Goal: Obtain resource: Download file/media

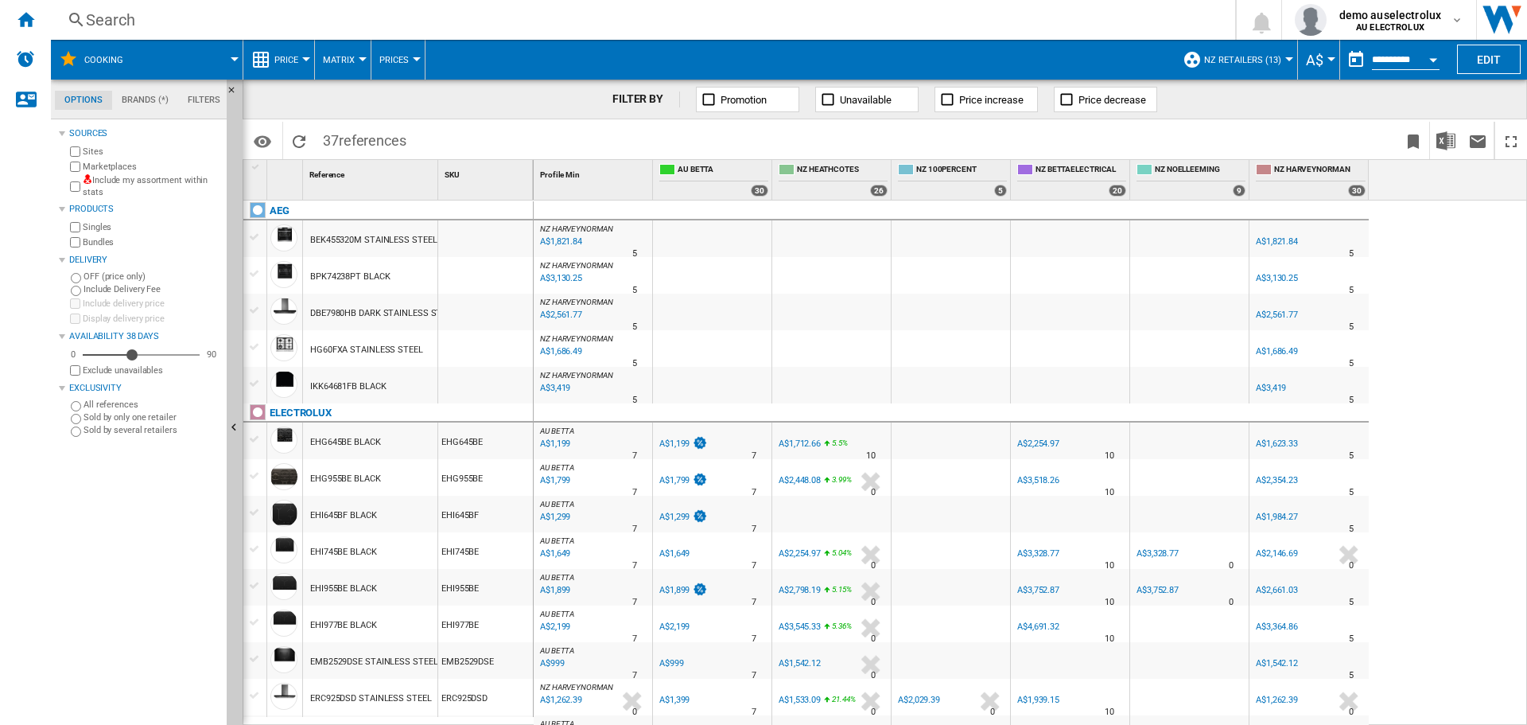
scroll to position [887, 0]
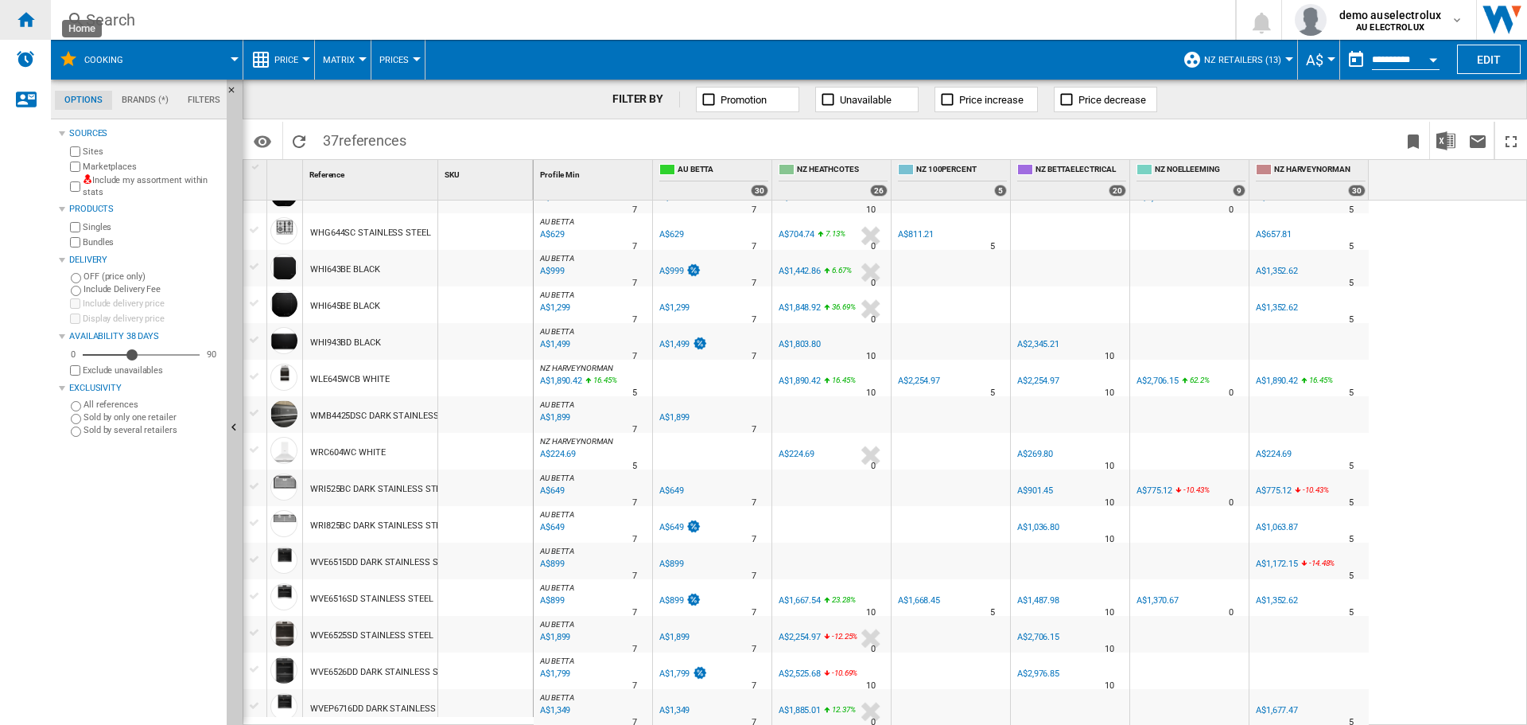
click at [30, 24] on ng-md-icon "Home" at bounding box center [25, 19] width 19 height 19
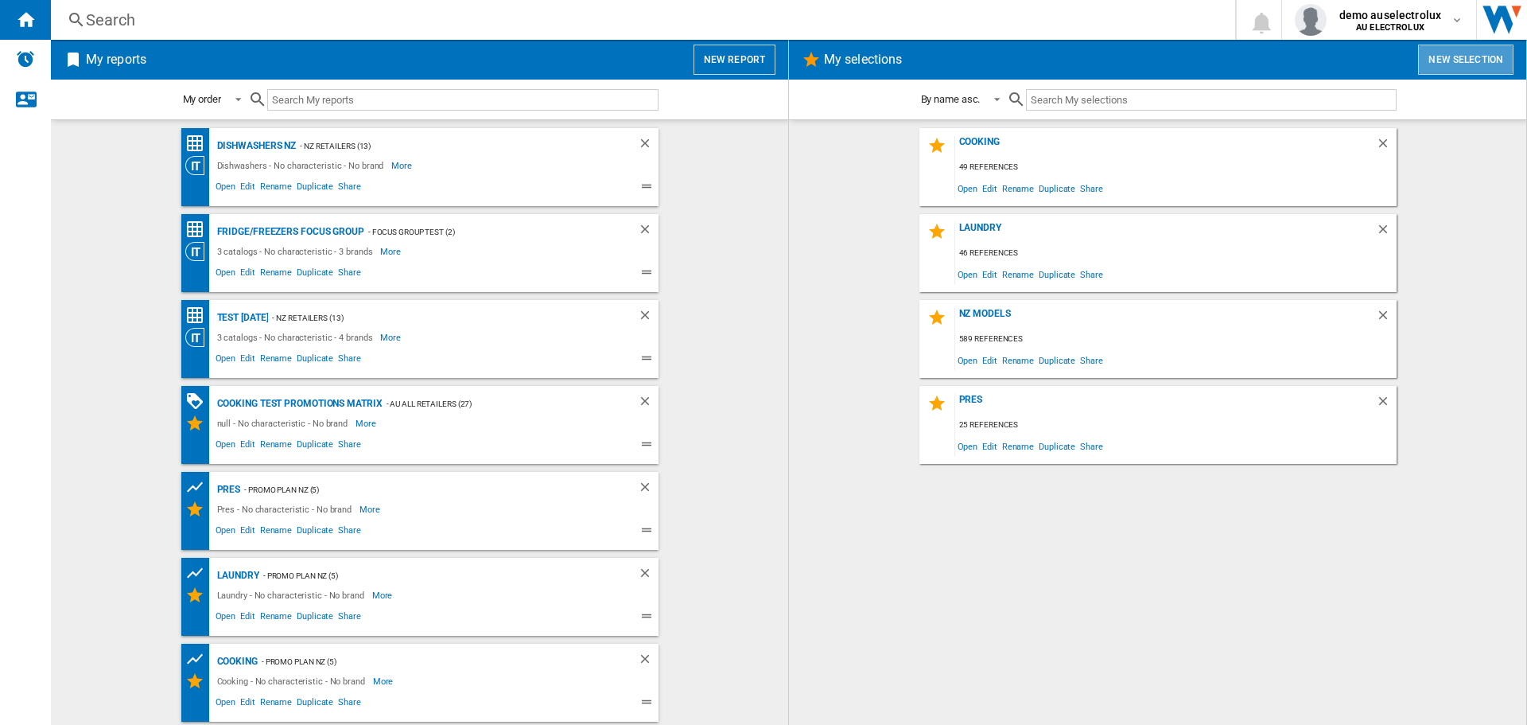
click at [1448, 57] on button "New selection" at bounding box center [1465, 60] width 95 height 30
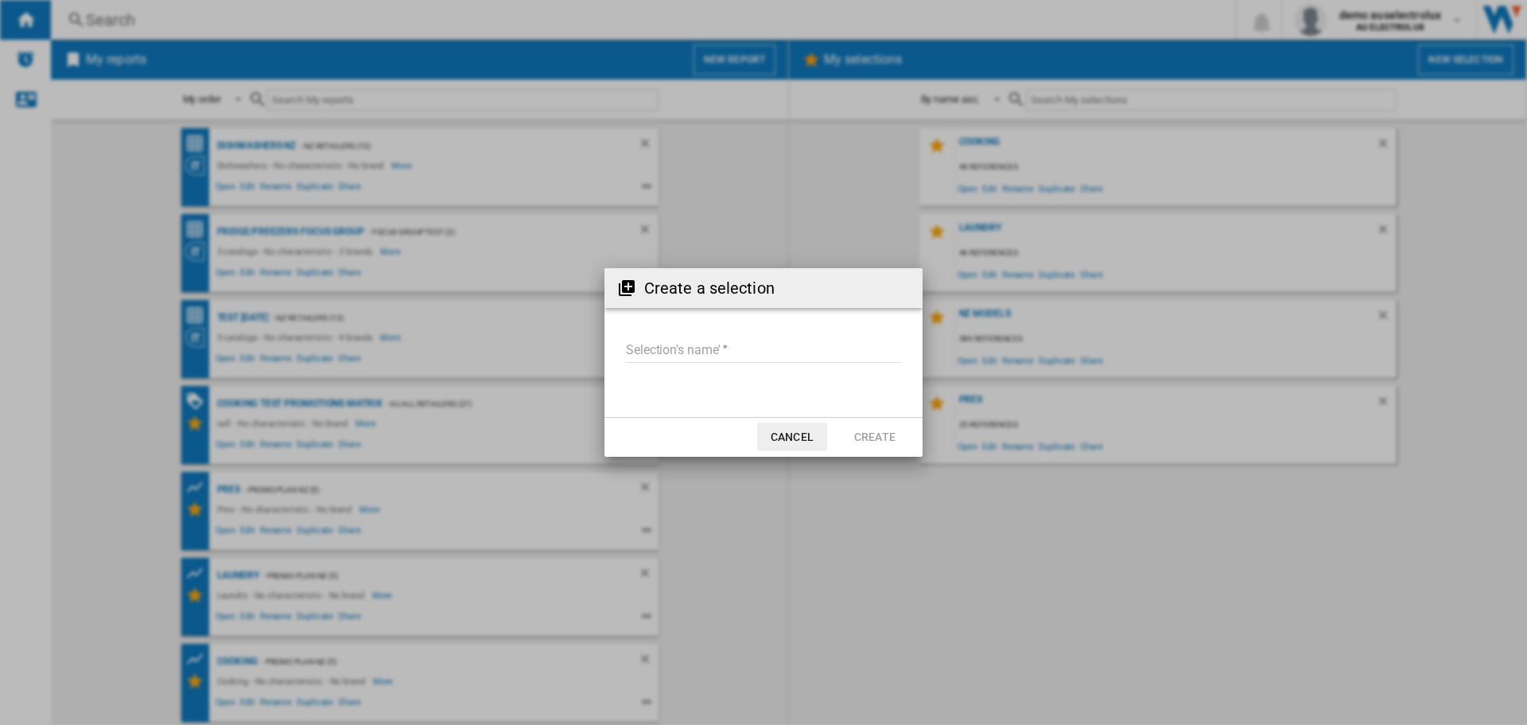
click at [733, 345] on input "Selection's name'" at bounding box center [763, 351] width 277 height 24
type input "******"
click at [908, 433] on button "Create" at bounding box center [875, 436] width 70 height 29
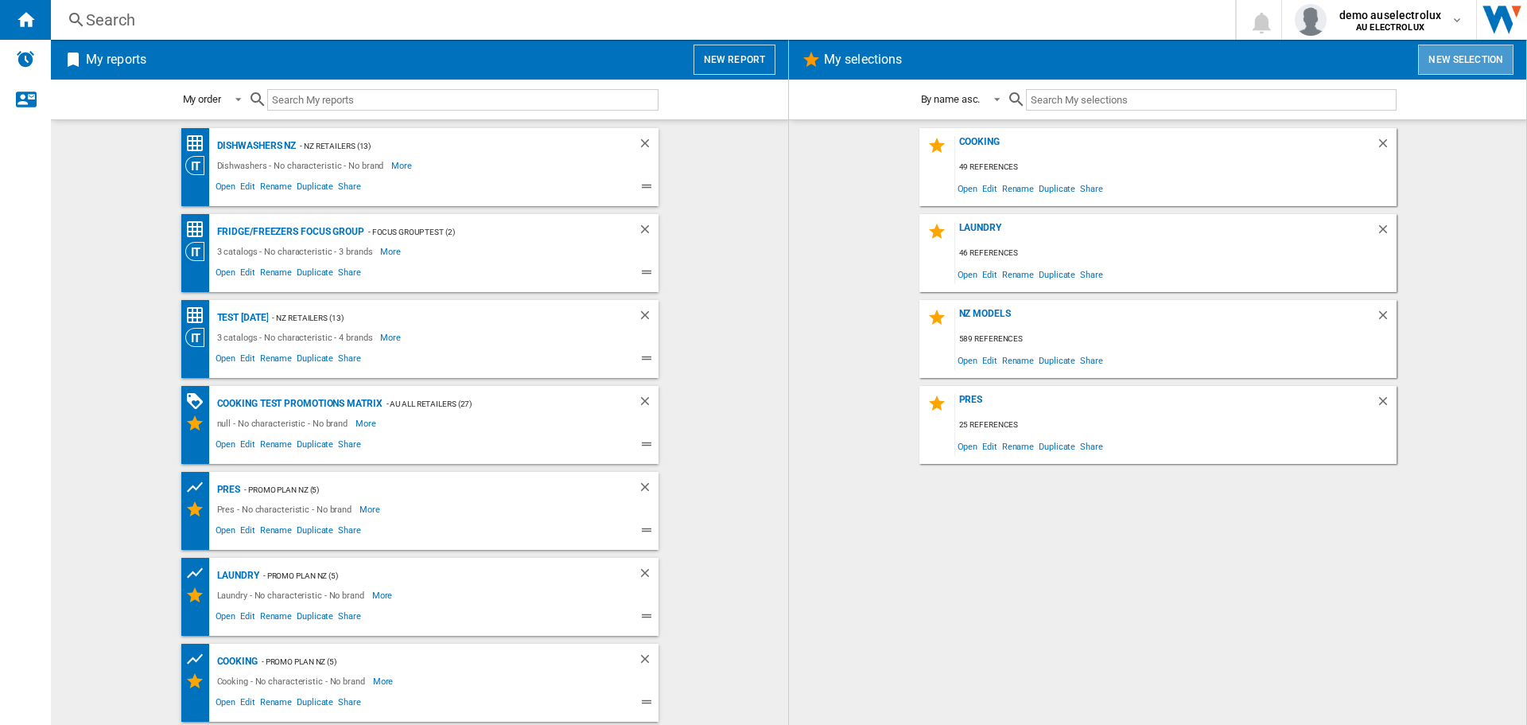
click at [1459, 52] on button "New selection" at bounding box center [1465, 60] width 95 height 30
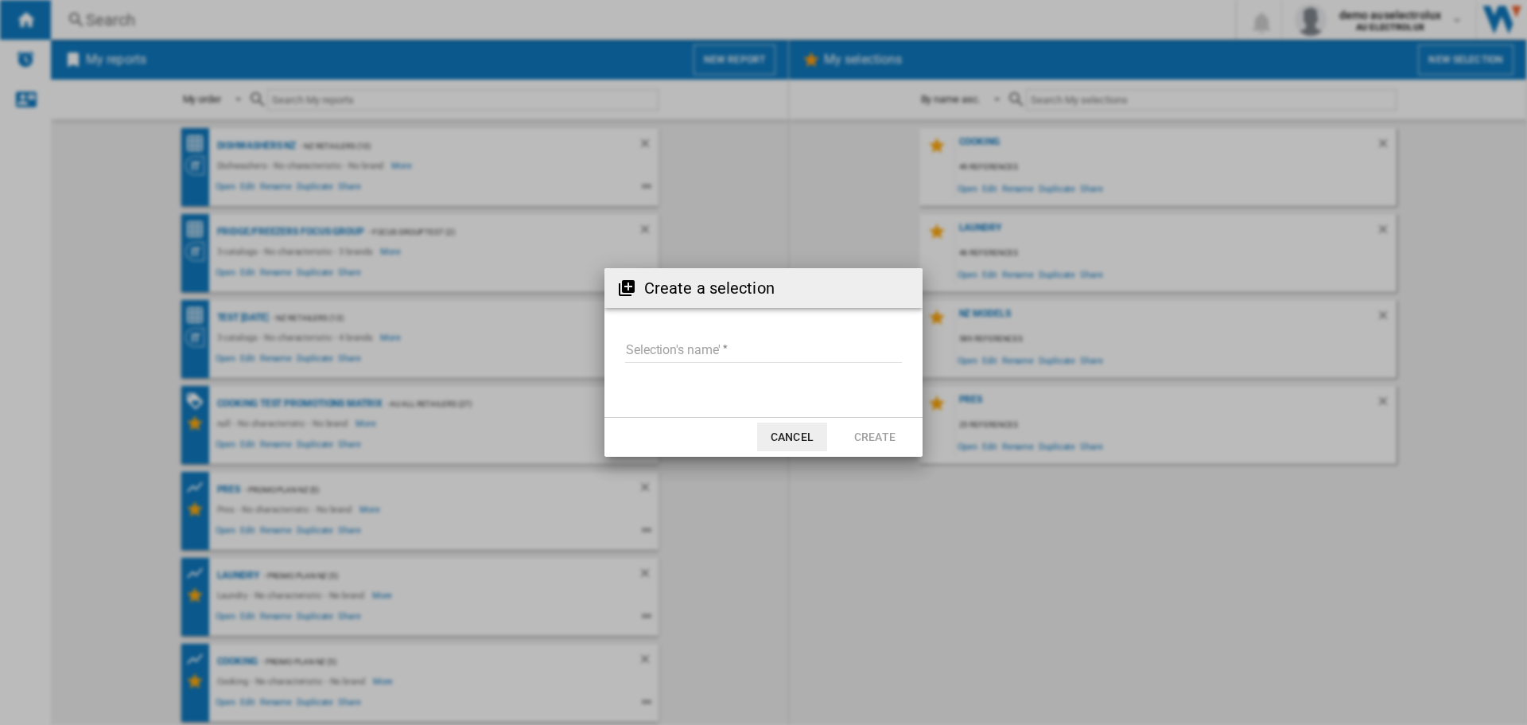
click at [753, 336] on form "Selection's name'" at bounding box center [764, 353] width 318 height 60
click at [753, 347] on input "Selection's name'" at bounding box center [763, 351] width 277 height 24
type input "******"
click at [884, 437] on button "Create" at bounding box center [875, 436] width 70 height 29
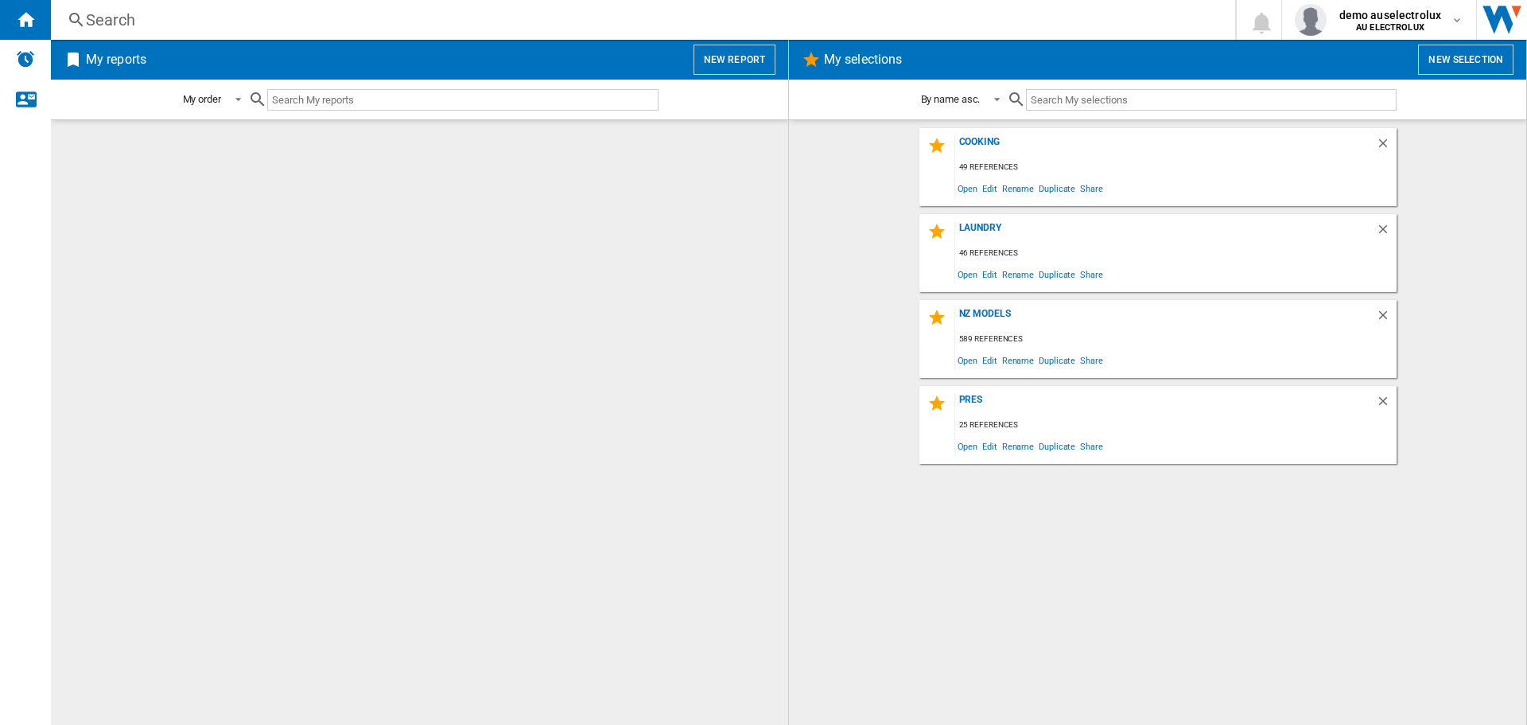
click at [1464, 58] on button "New selection" at bounding box center [1465, 60] width 95 height 30
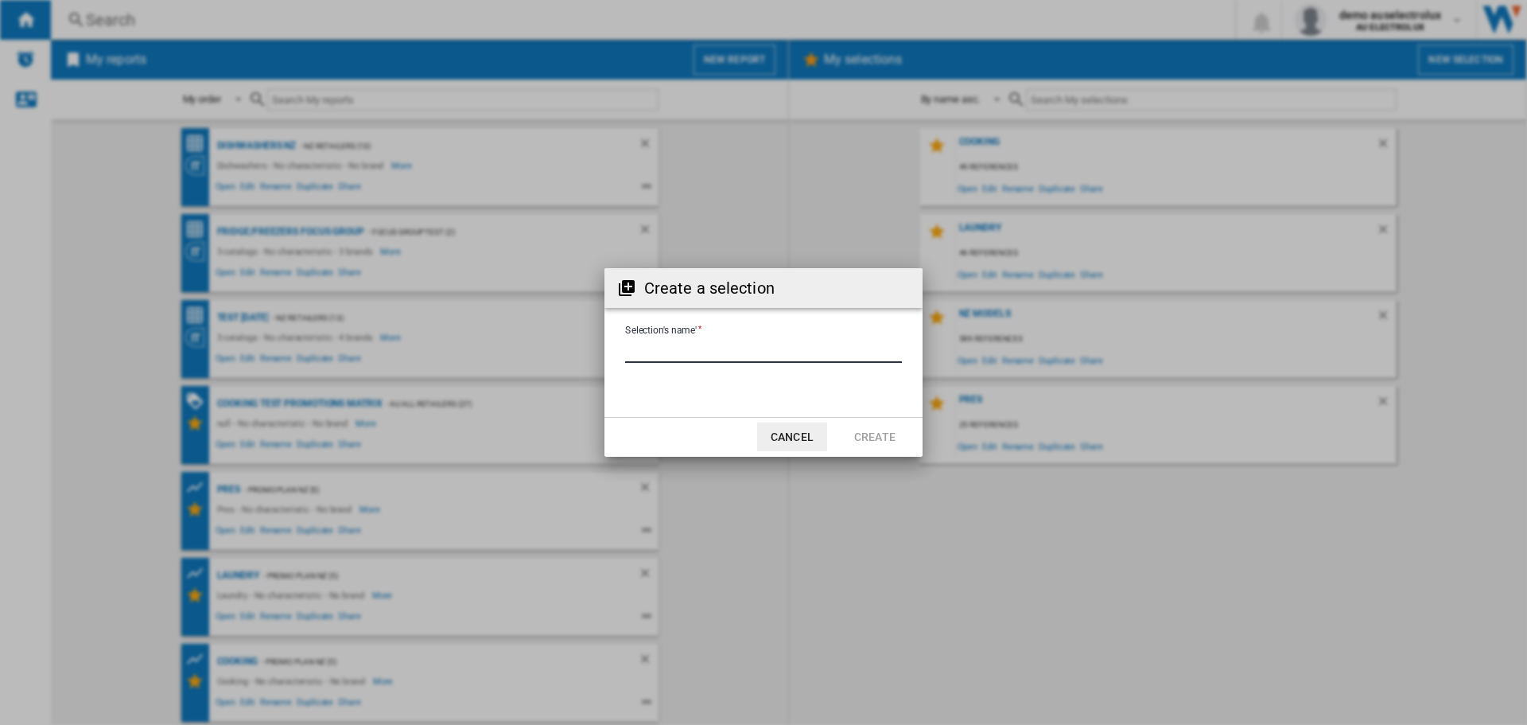
click at [702, 351] on input "Selection's name'" at bounding box center [763, 351] width 277 height 24
type input "******"
click at [857, 431] on button "Create" at bounding box center [875, 436] width 70 height 29
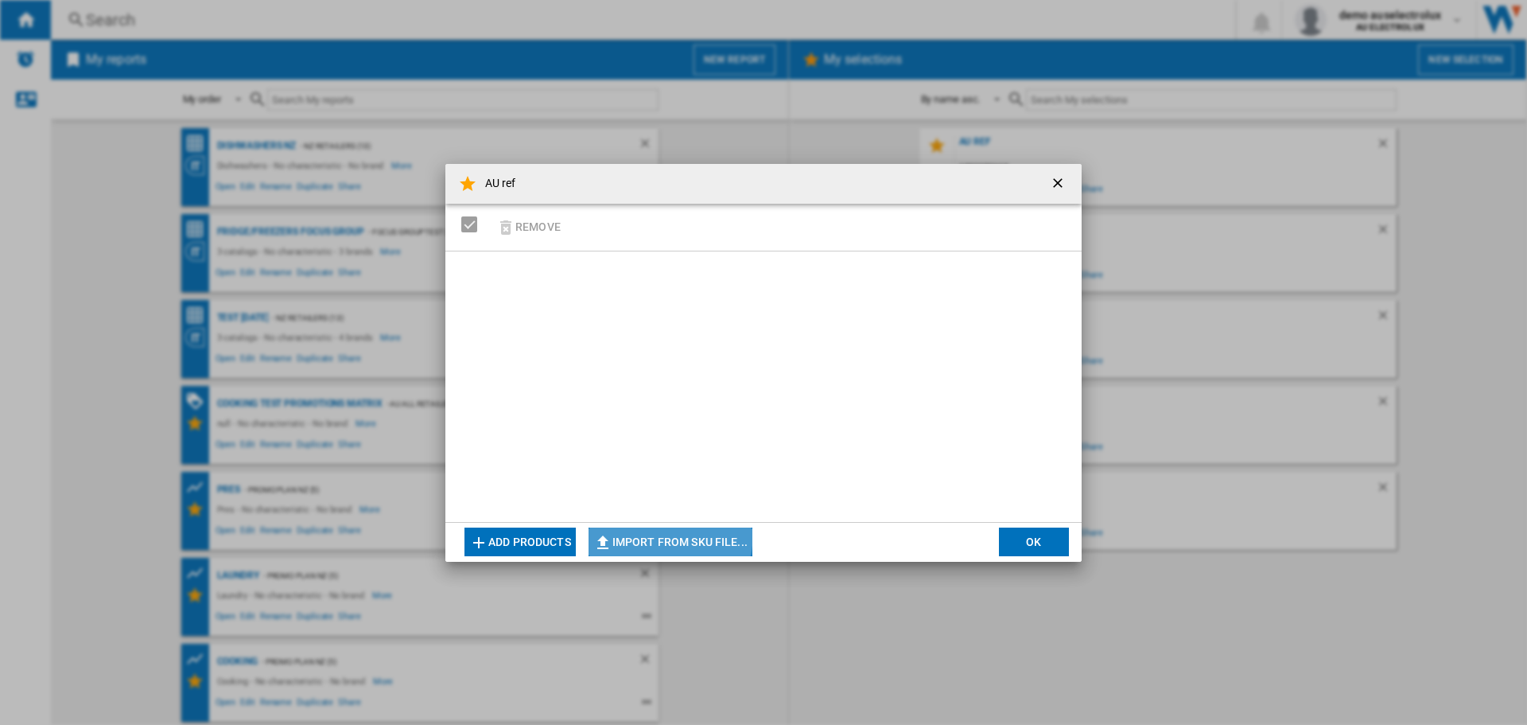
click at [667, 535] on button "Import from SKU file..." at bounding box center [671, 541] width 164 height 29
type input "**********"
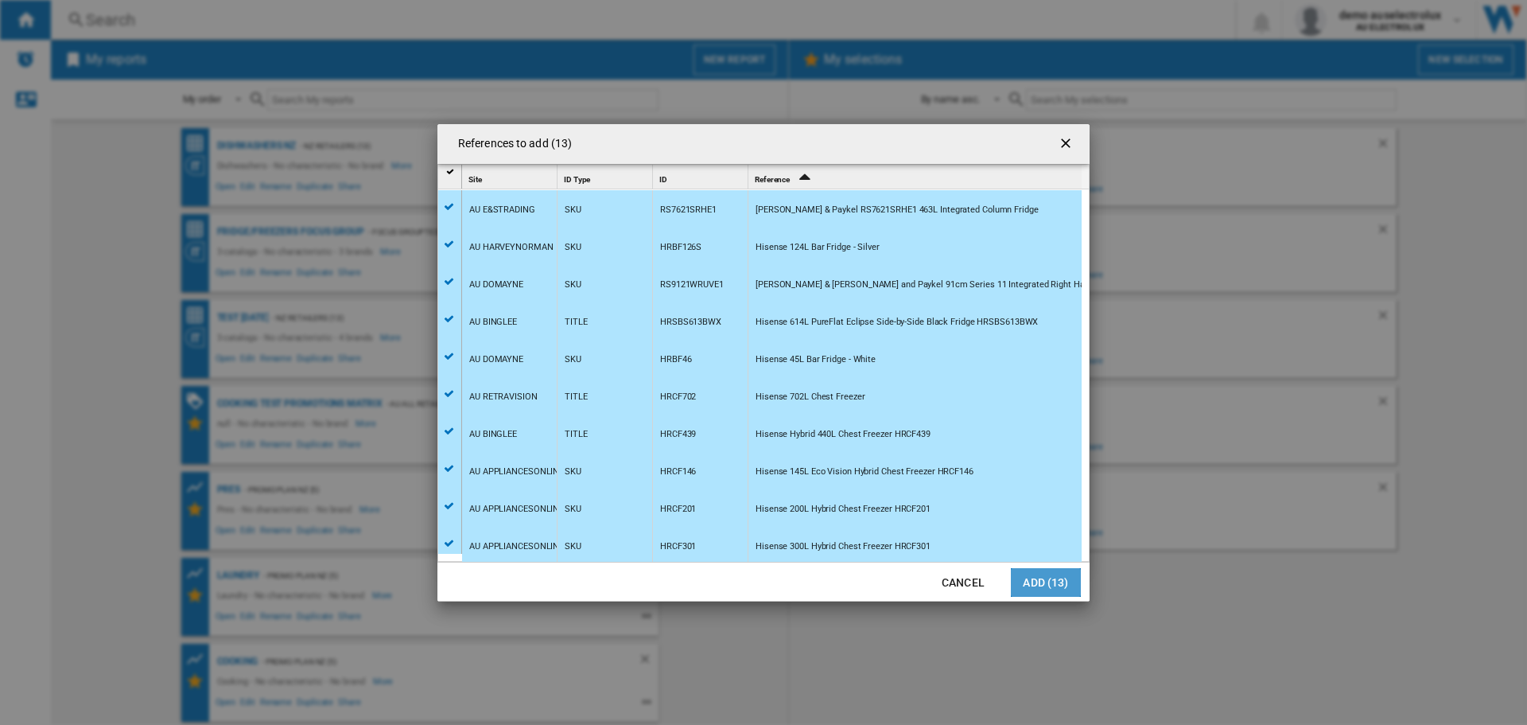
click at [1019, 586] on button "Add (13)" at bounding box center [1046, 582] width 70 height 29
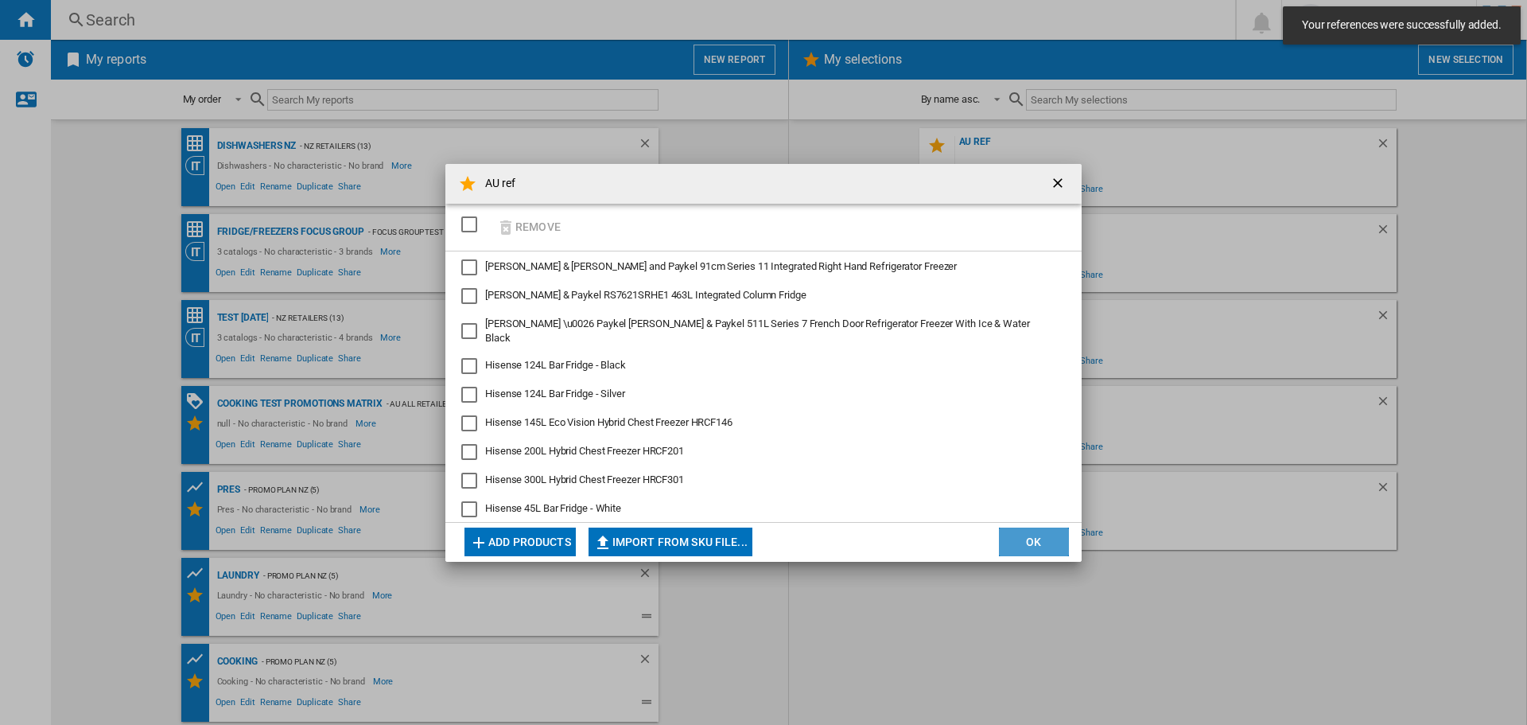
click at [1032, 542] on button "OK" at bounding box center [1034, 541] width 70 height 29
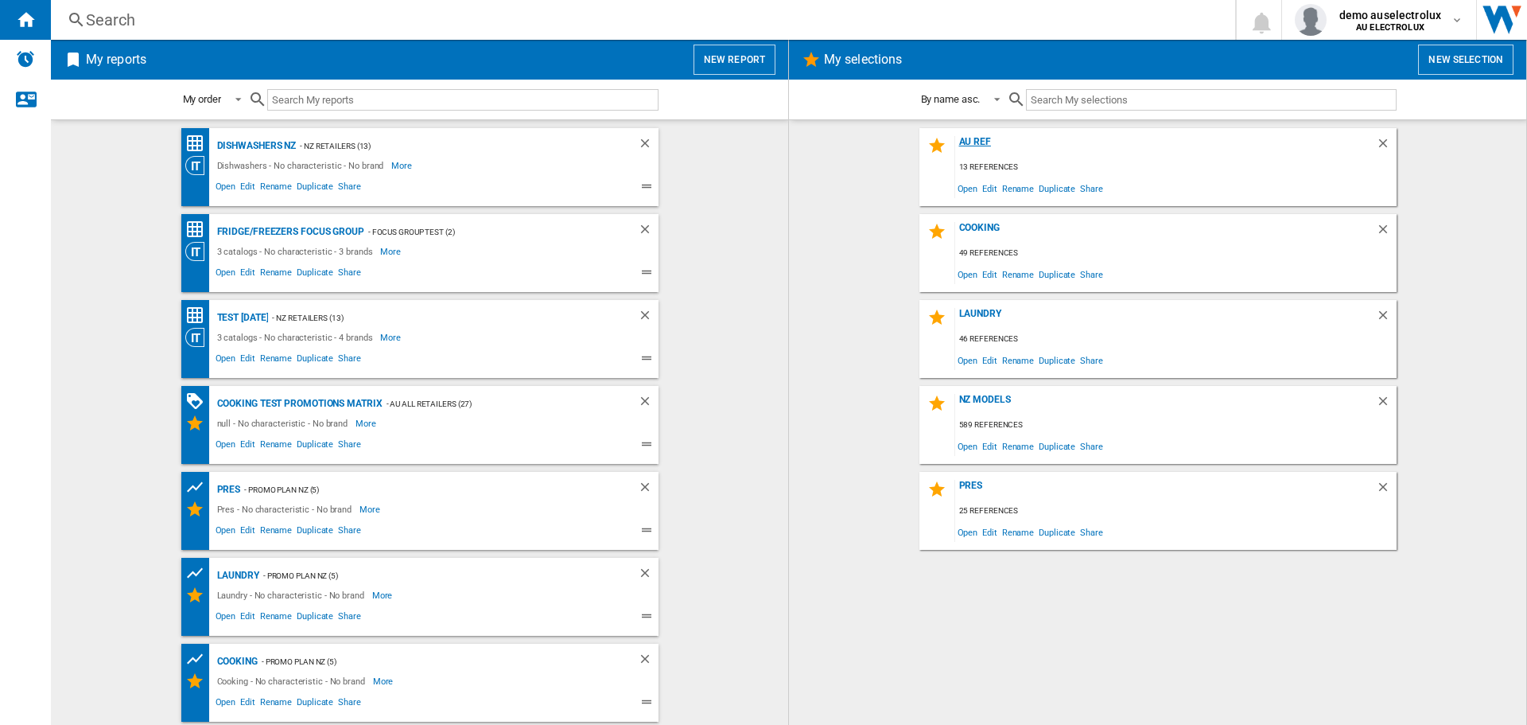
click at [974, 144] on div "AU ref" at bounding box center [1165, 146] width 421 height 21
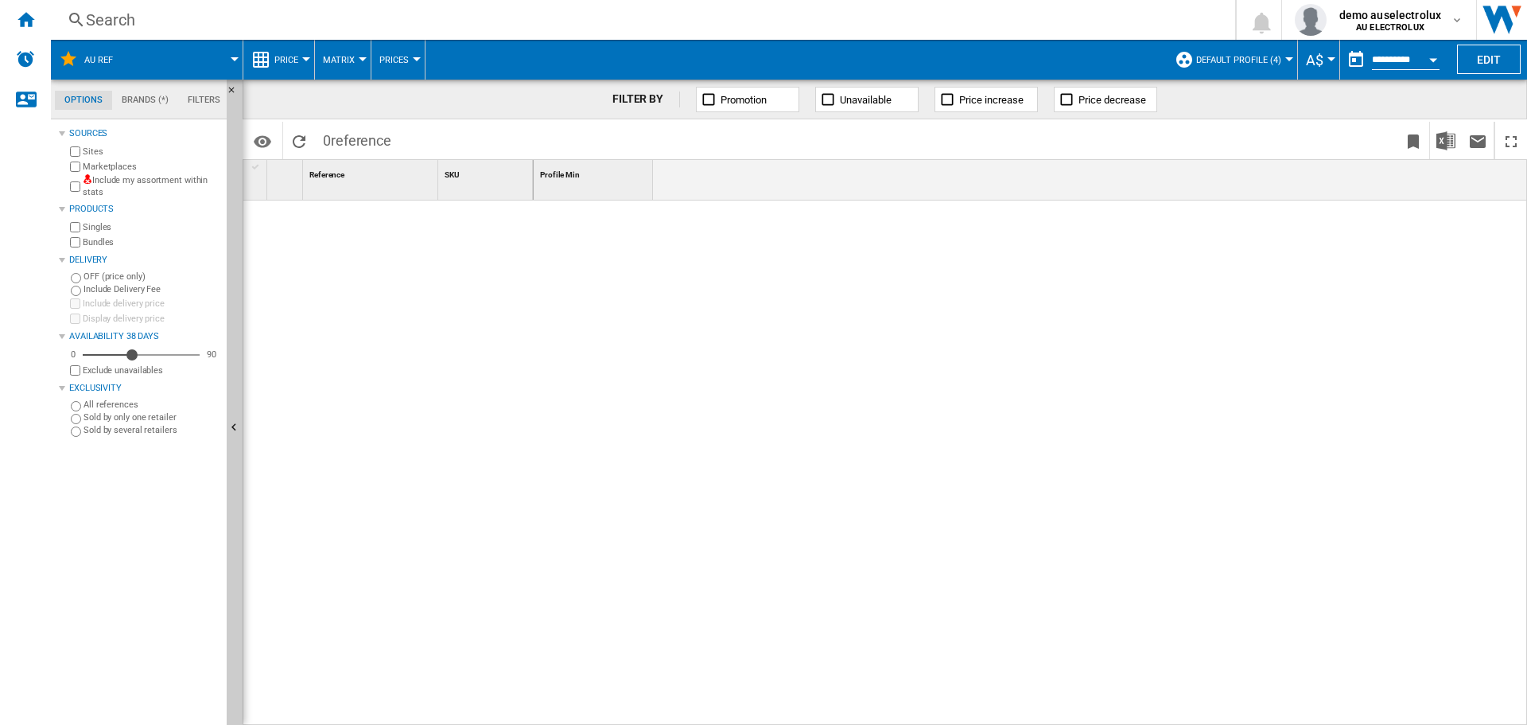
click at [1281, 62] on button "Default profile (4)" at bounding box center [1242, 60] width 93 height 40
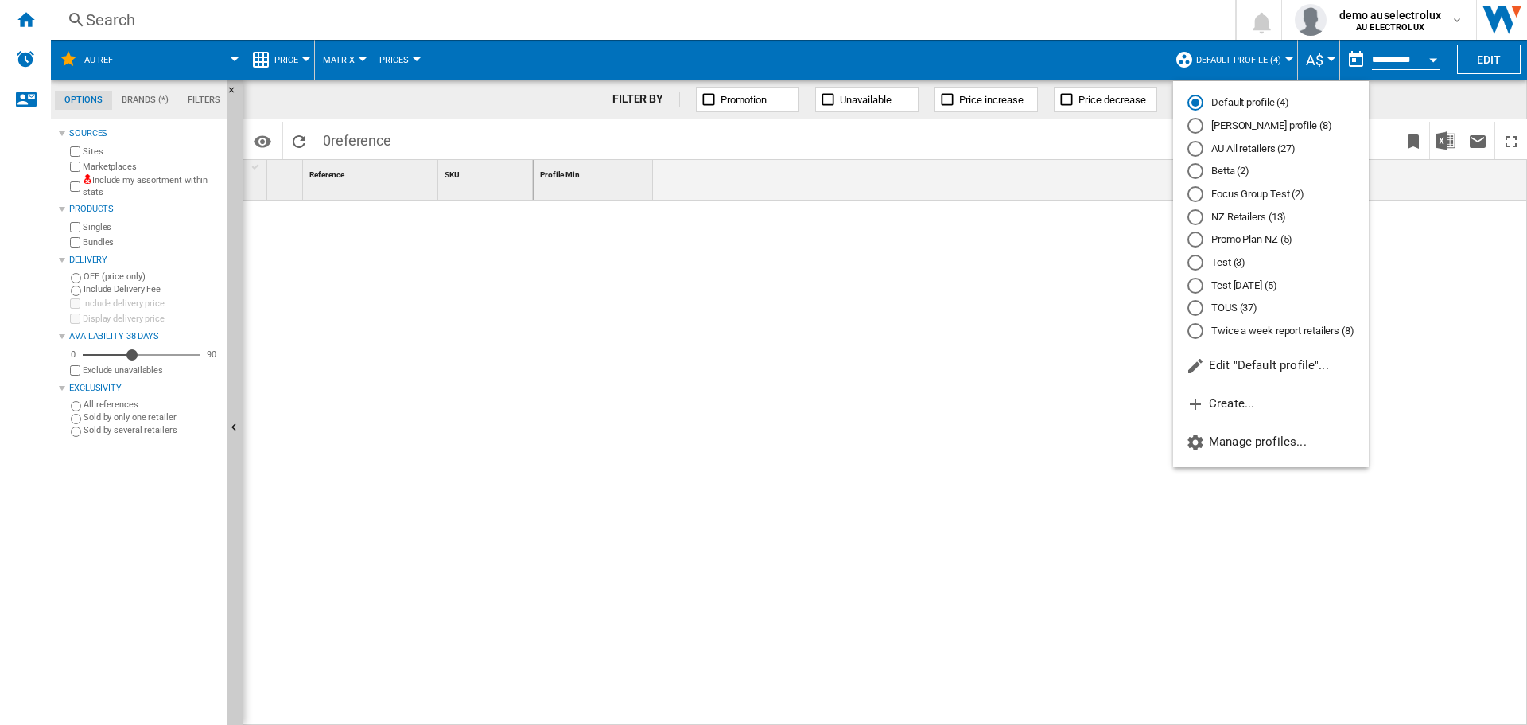
click at [1203, 146] on md-radio-button "AU All retailers (27)" at bounding box center [1271, 148] width 167 height 15
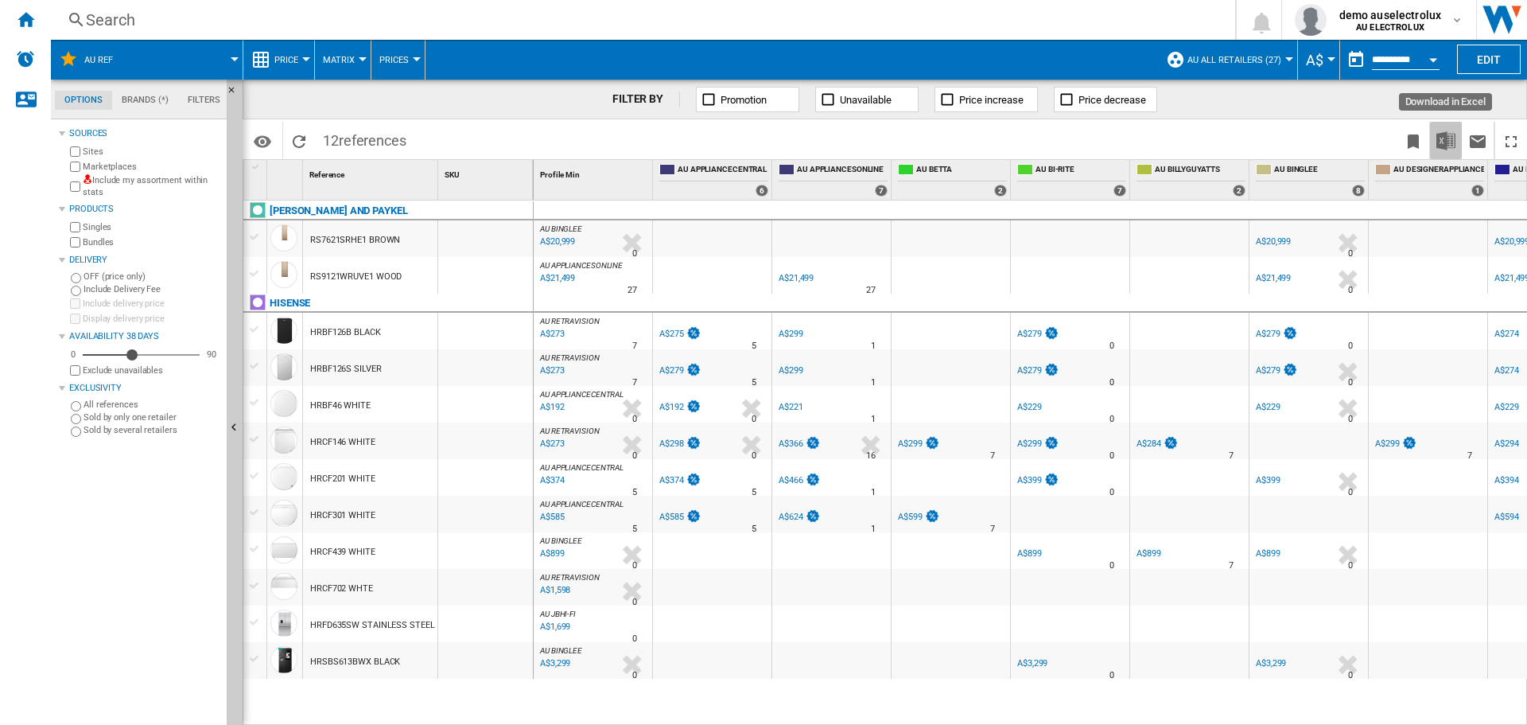
click at [1444, 142] on img "Download in Excel" at bounding box center [1445, 140] width 19 height 19
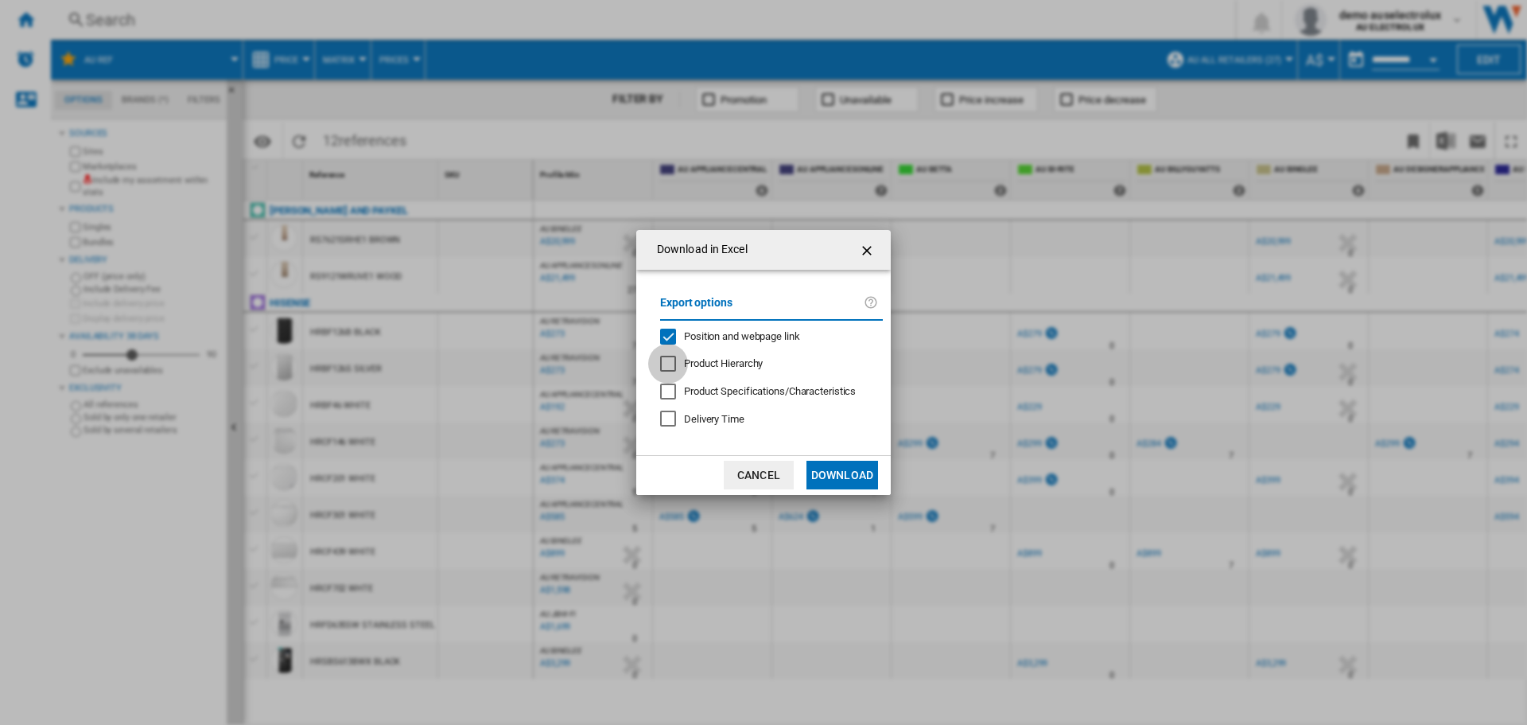
click at [667, 367] on div "Product Hierarchy" at bounding box center [668, 364] width 16 height 16
click at [671, 399] on div at bounding box center [668, 391] width 16 height 16
click at [838, 472] on button "Download" at bounding box center [843, 475] width 72 height 29
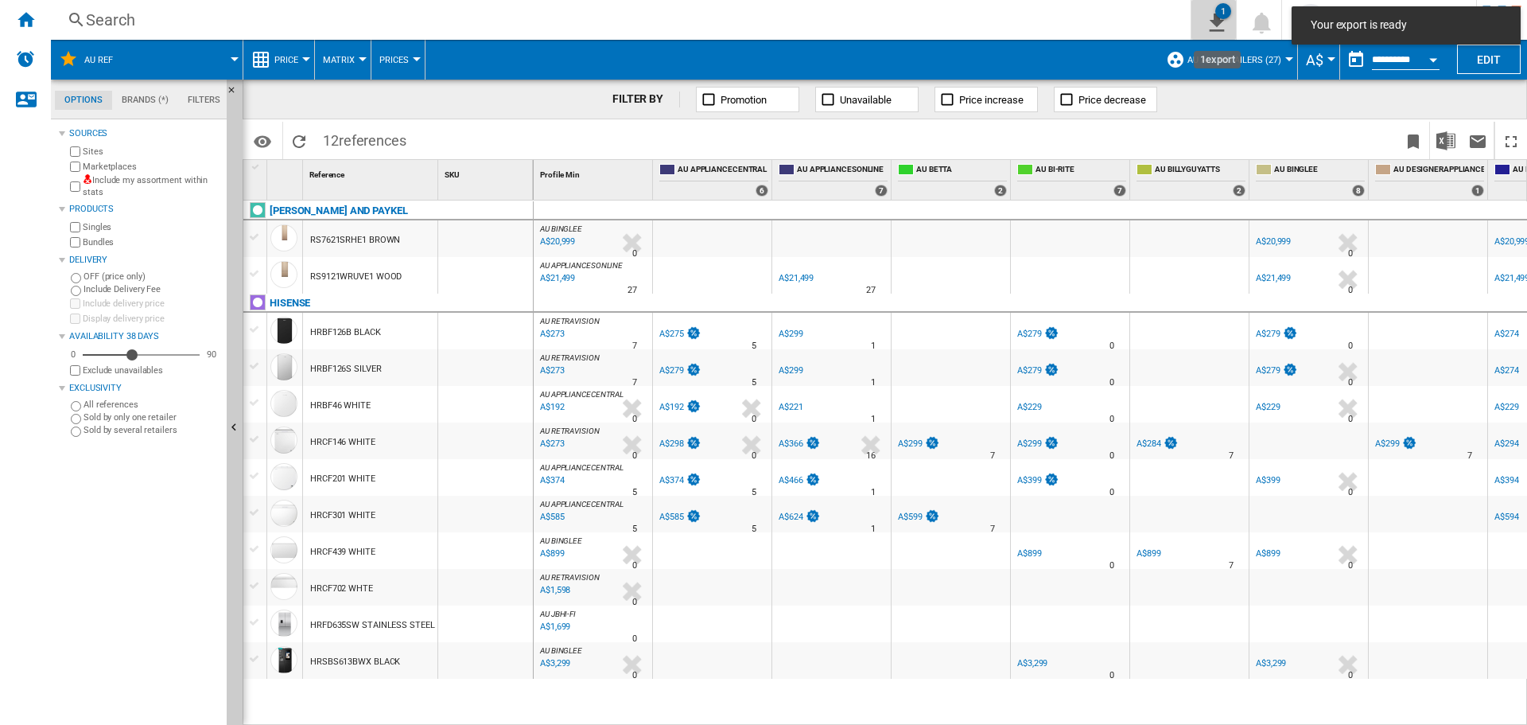
click at [1225, 16] on div "1" at bounding box center [1223, 11] width 16 height 16
